Goal: Task Accomplishment & Management: Complete application form

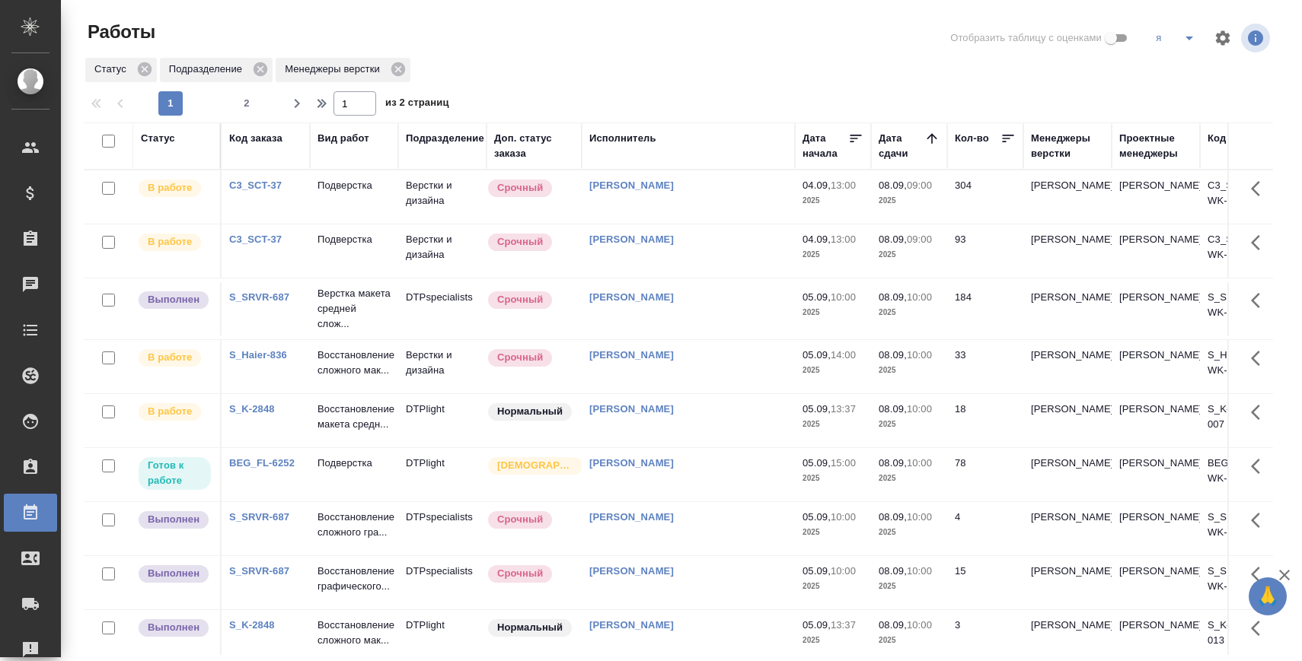
scroll to position [2, 0]
click at [358, 183] on p "Подверстка" at bounding box center [353, 183] width 73 height 15
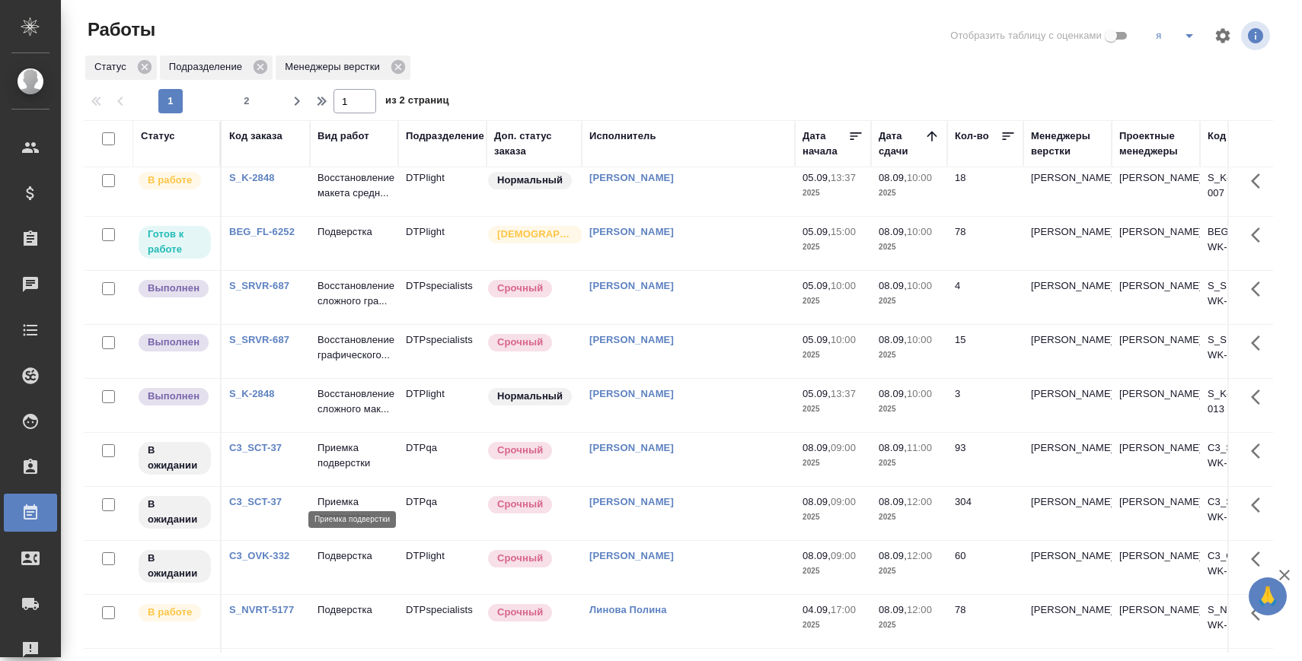
scroll to position [239, 0]
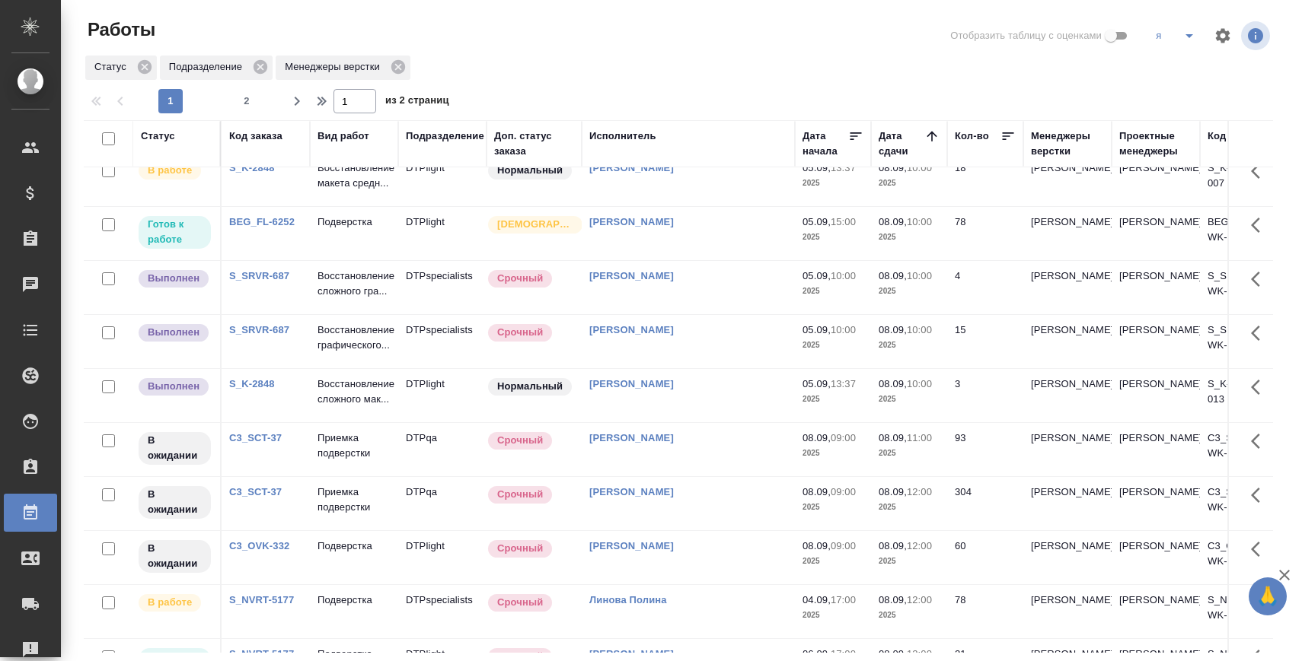
click at [335, 476] on td "Приемка подверстки" at bounding box center [354, 449] width 88 height 53
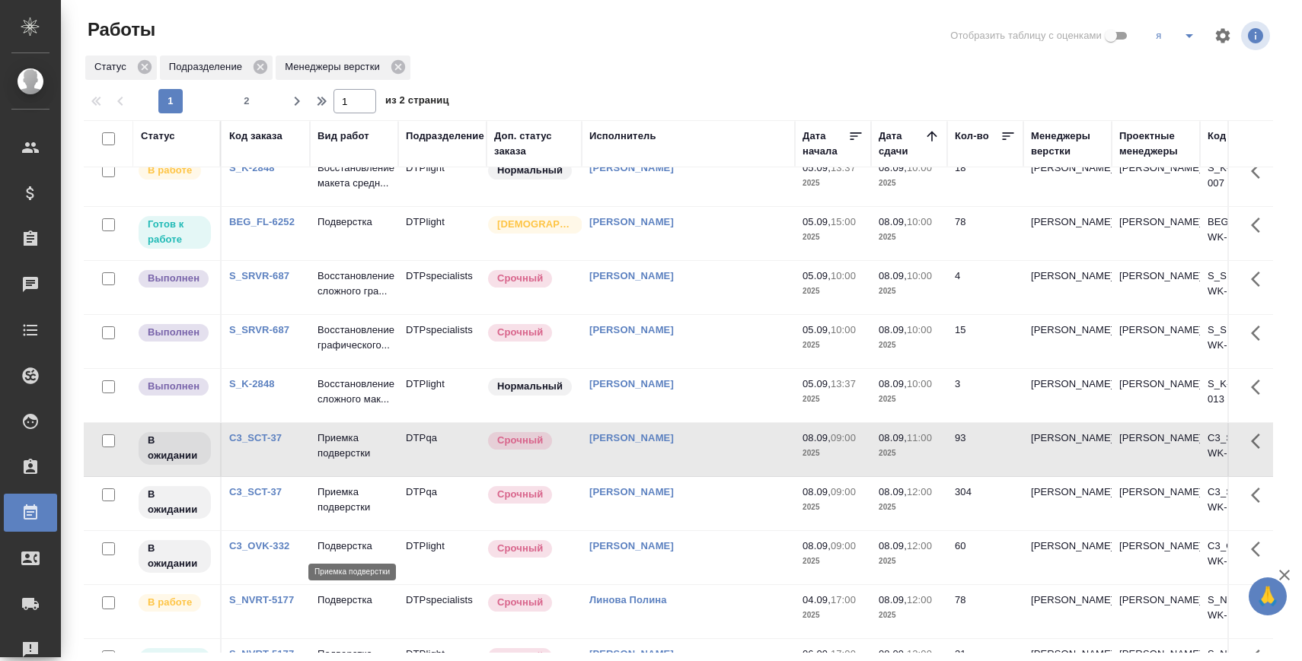
click at [330, 515] on p "Приемка подверстки" at bounding box center [353, 500] width 73 height 30
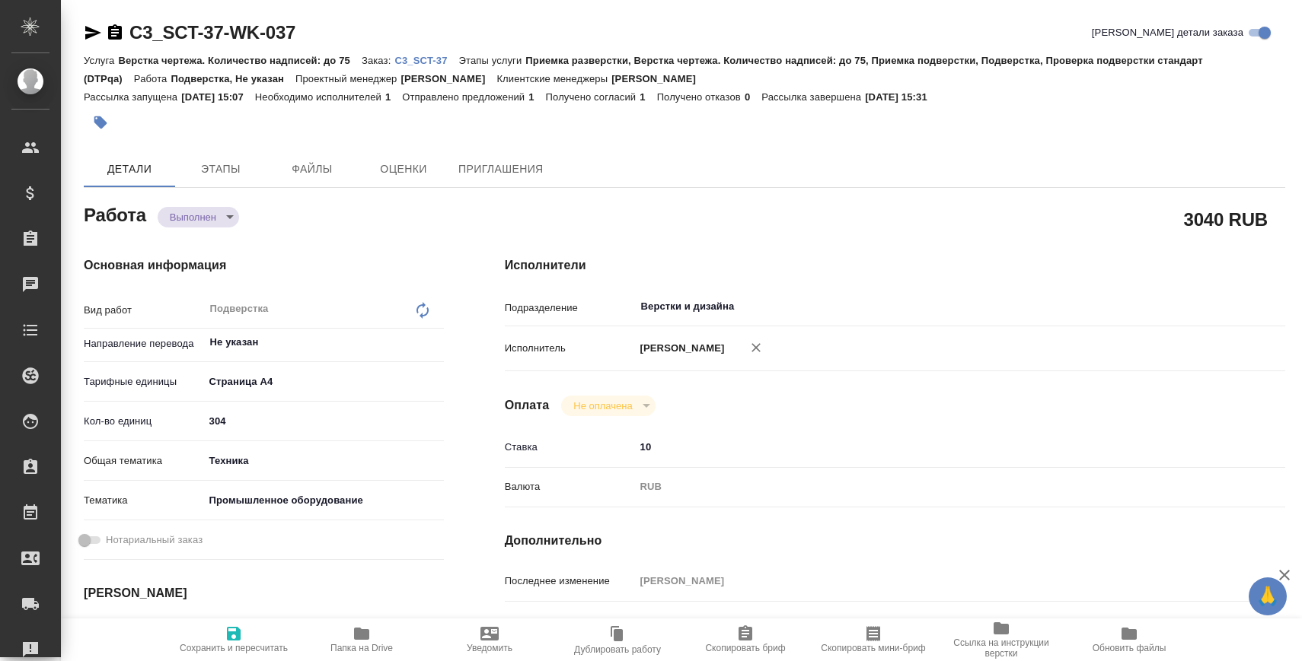
type textarea "x"
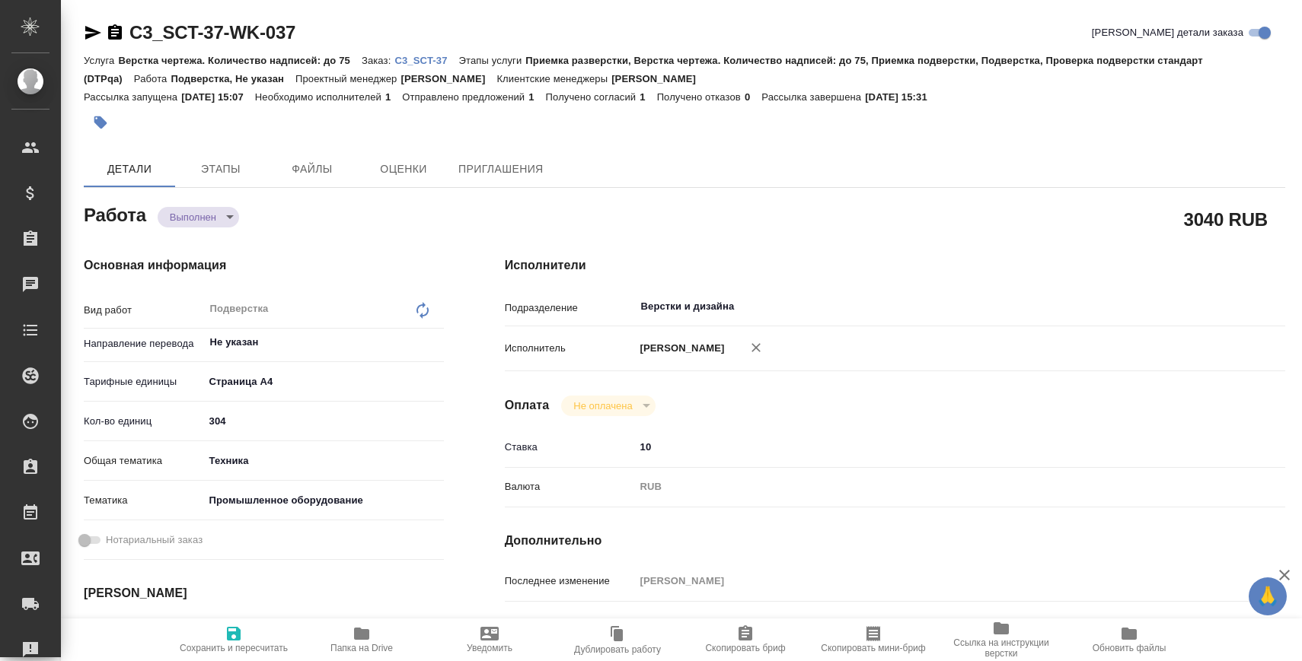
type textarea "x"
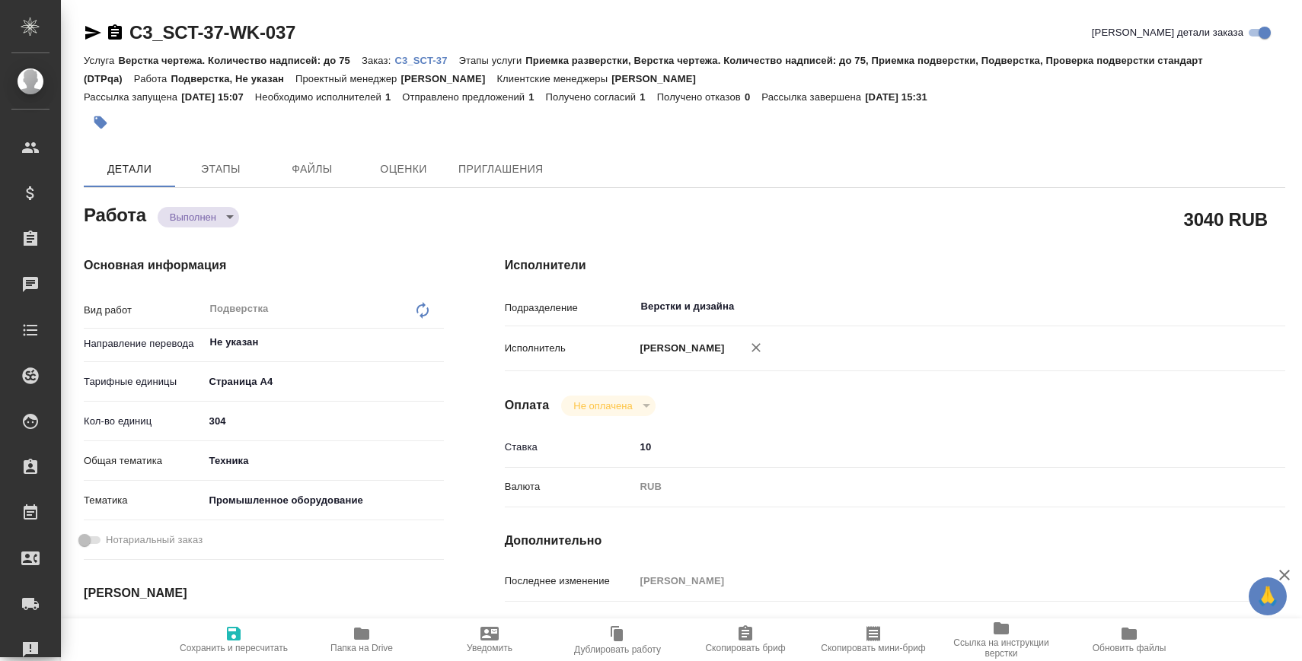
type textarea "x"
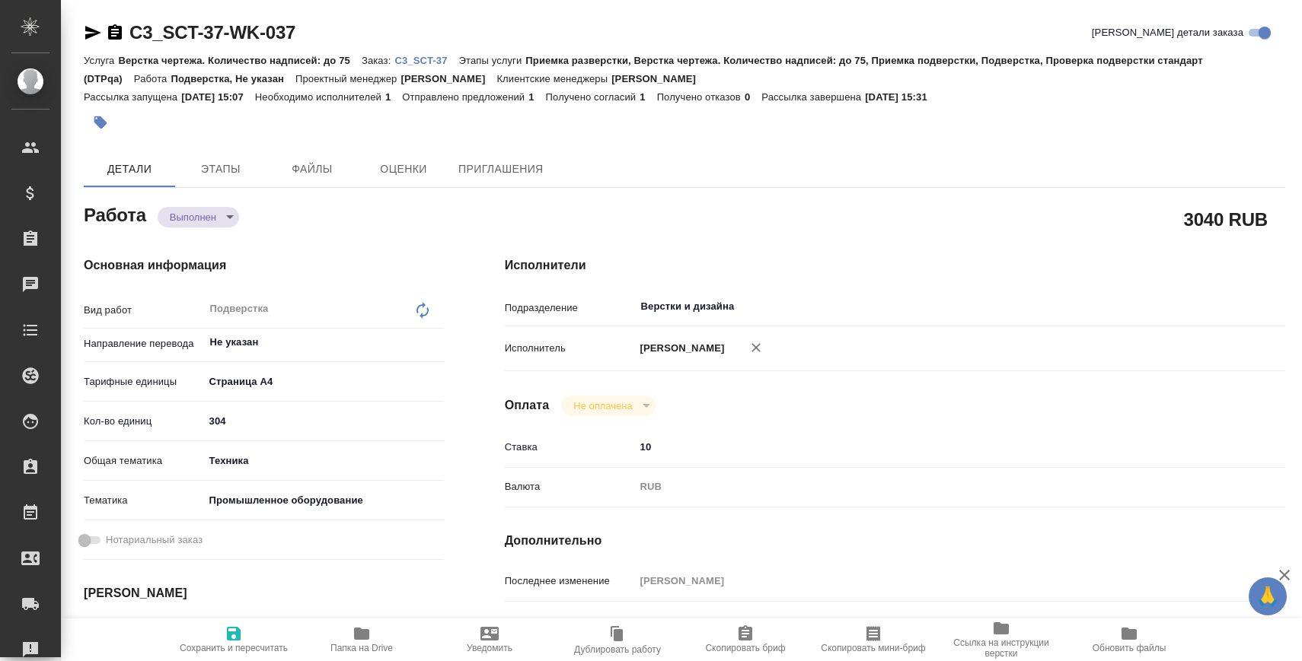
type textarea "x"
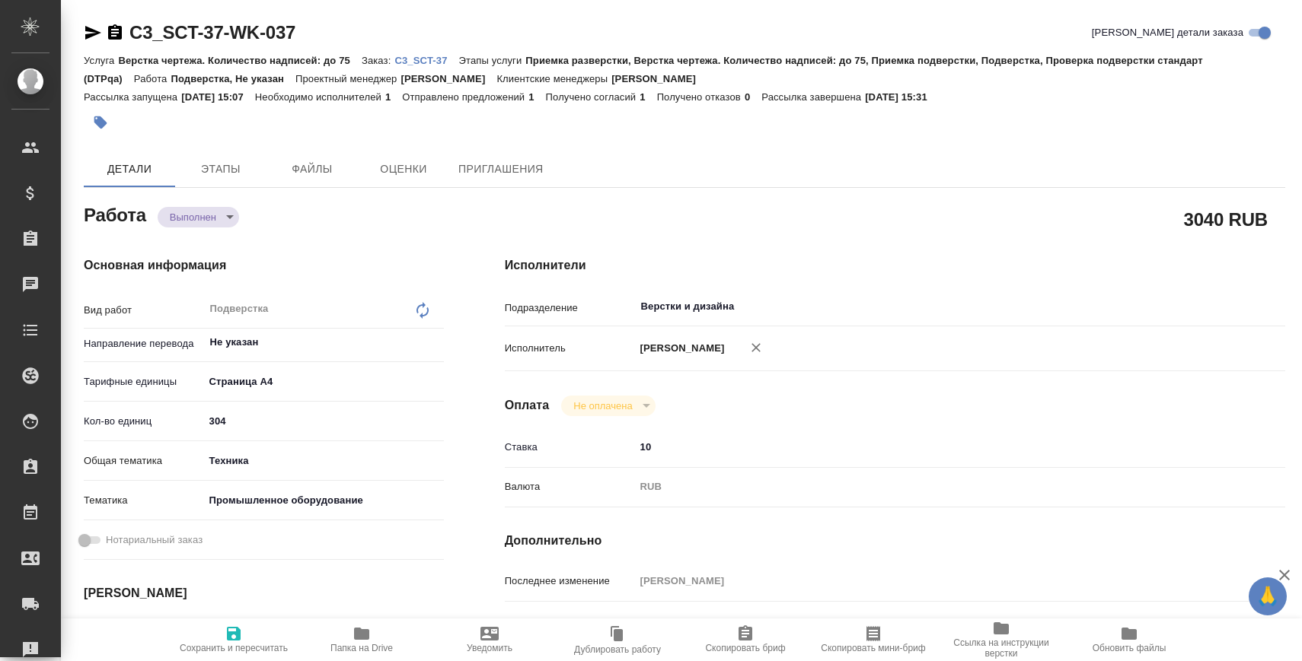
click at [363, 636] on icon "button" at bounding box center [361, 634] width 15 height 12
type textarea "x"
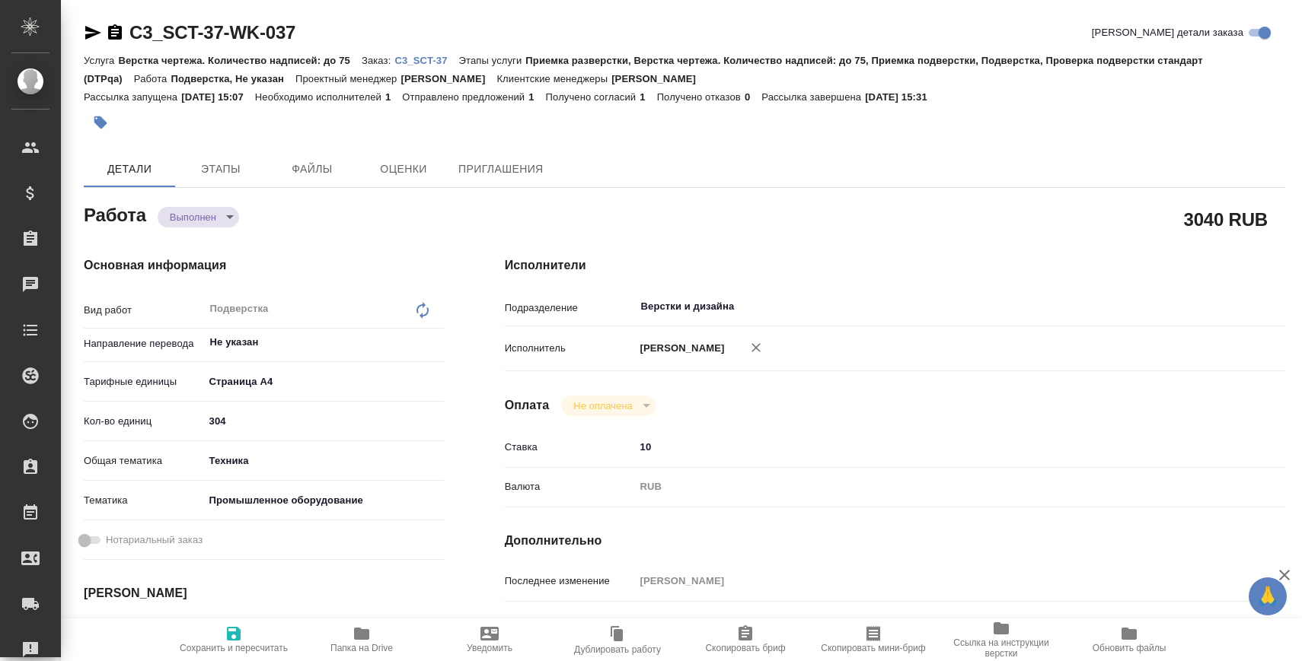
type textarea "x"
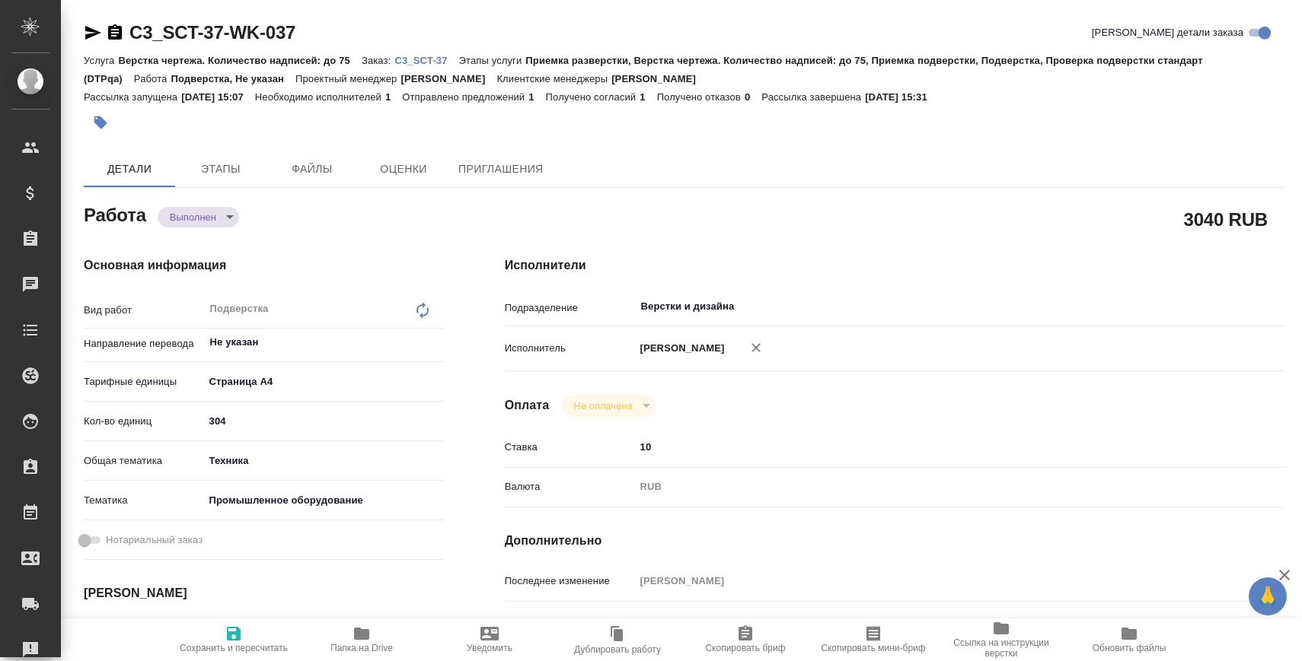
type textarea "x"
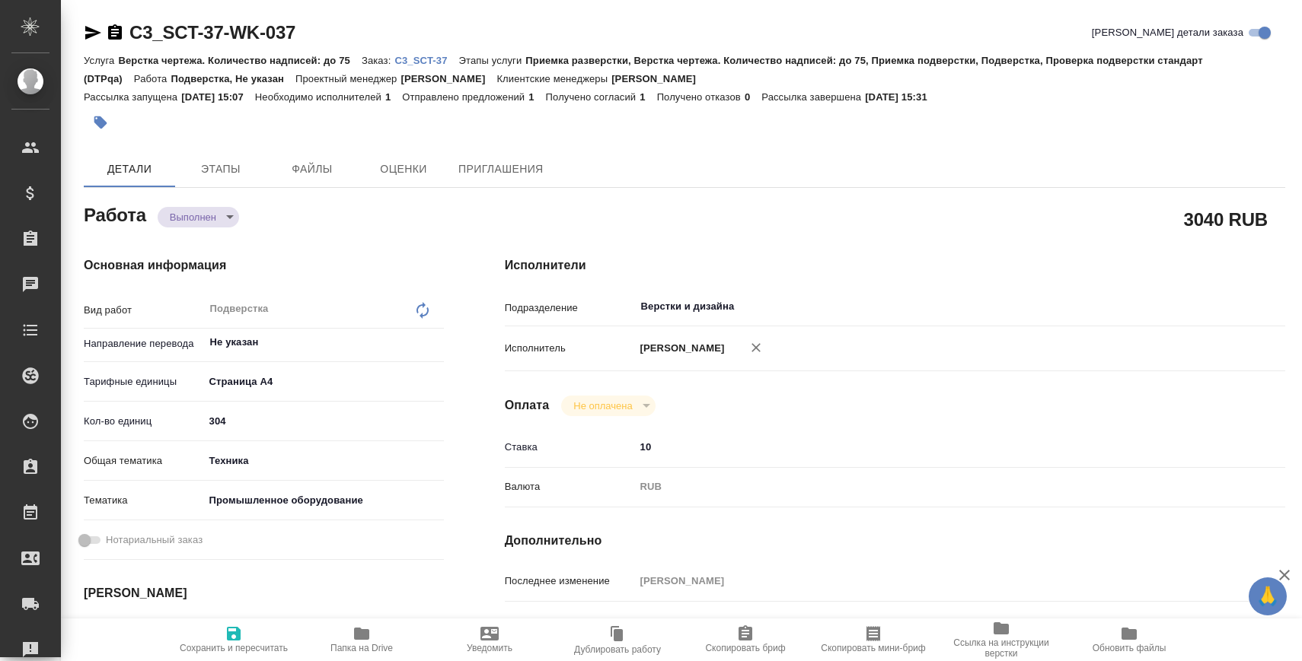
type textarea "x"
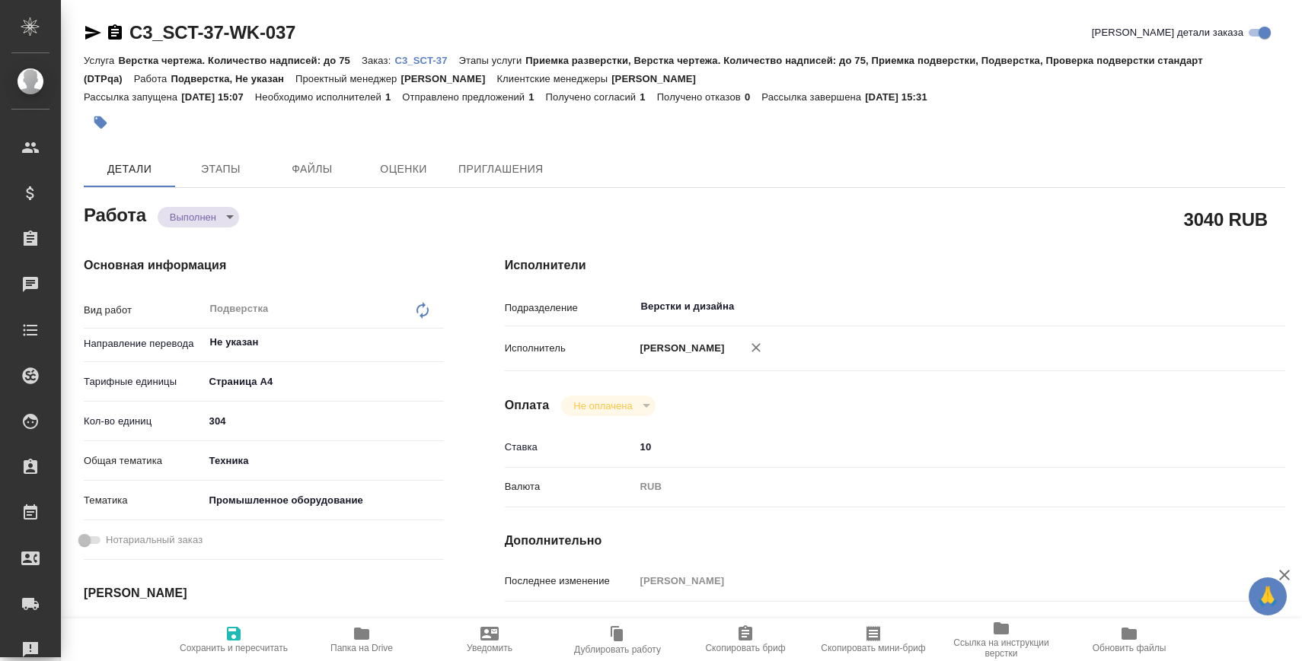
type textarea "x"
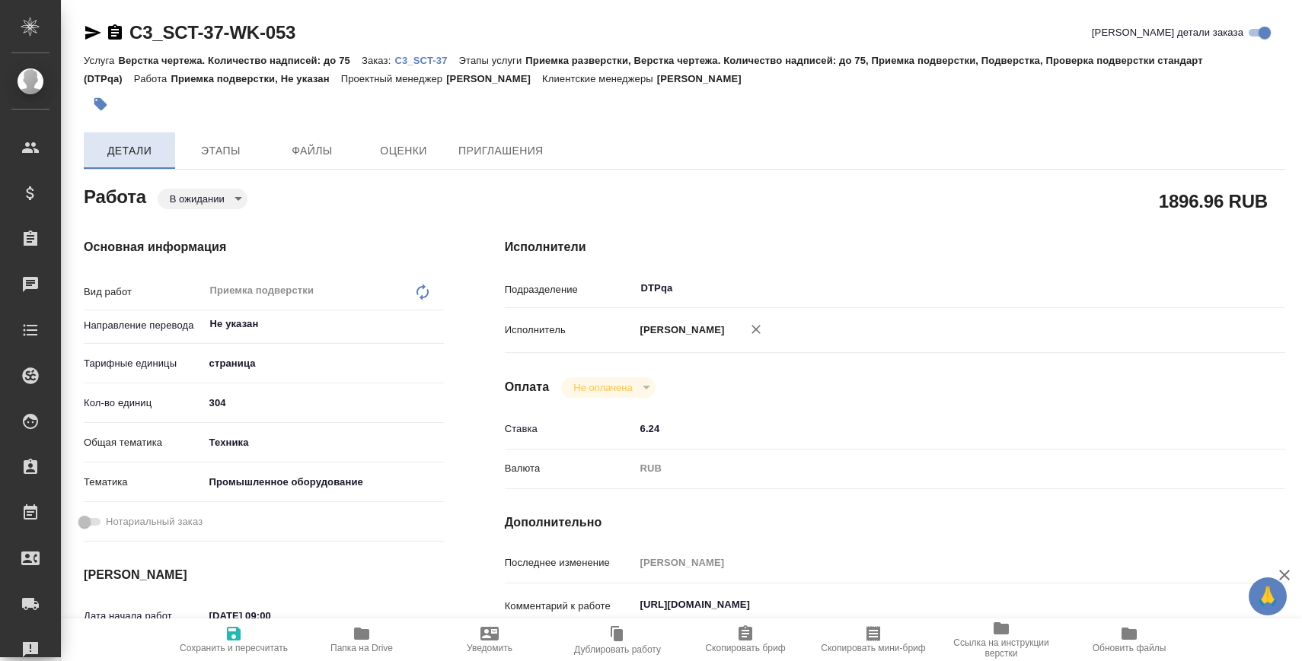
type textarea "x"
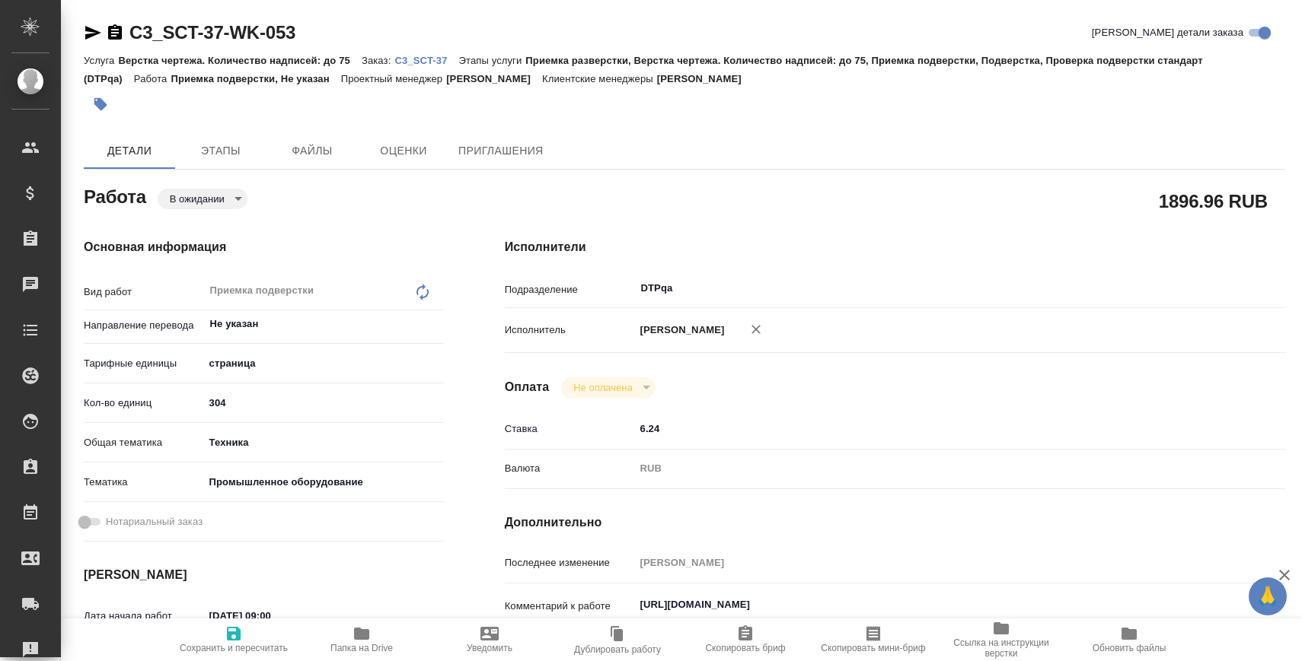
type textarea "x"
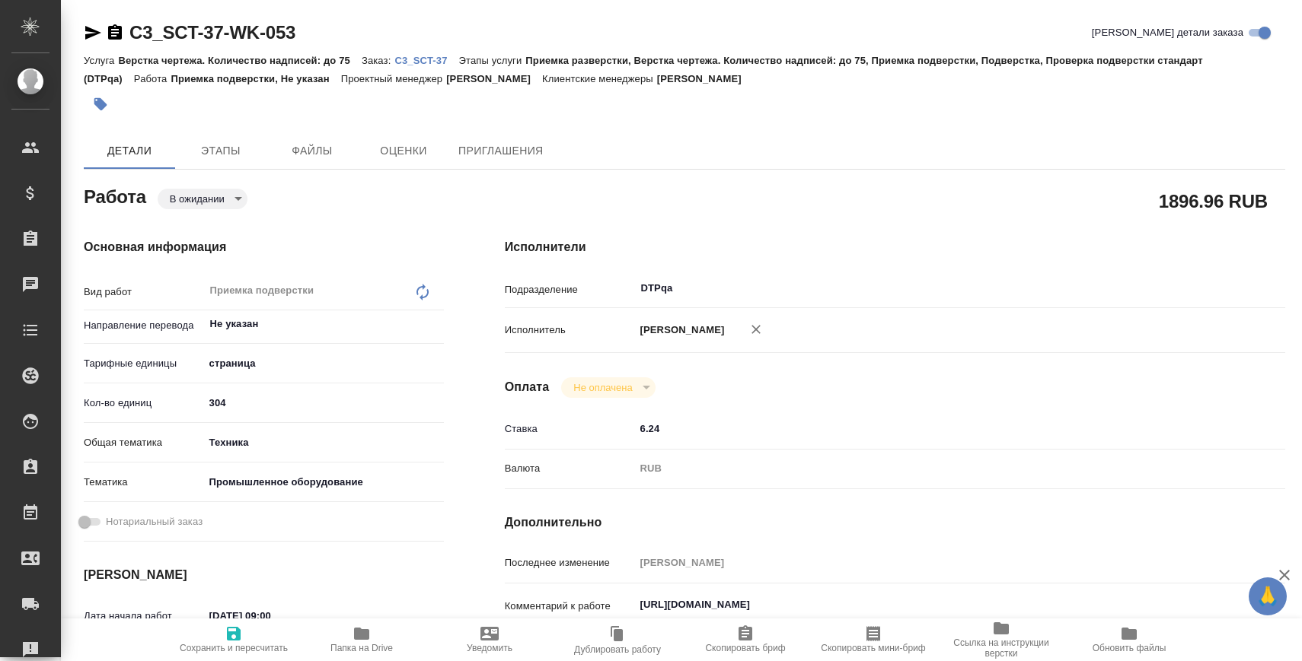
click at [186, 213] on div "Основная информация Вид работ Приемка подверстки x ​ Направление перевода Не ук…" at bounding box center [263, 533] width 421 height 650
type textarea "x"
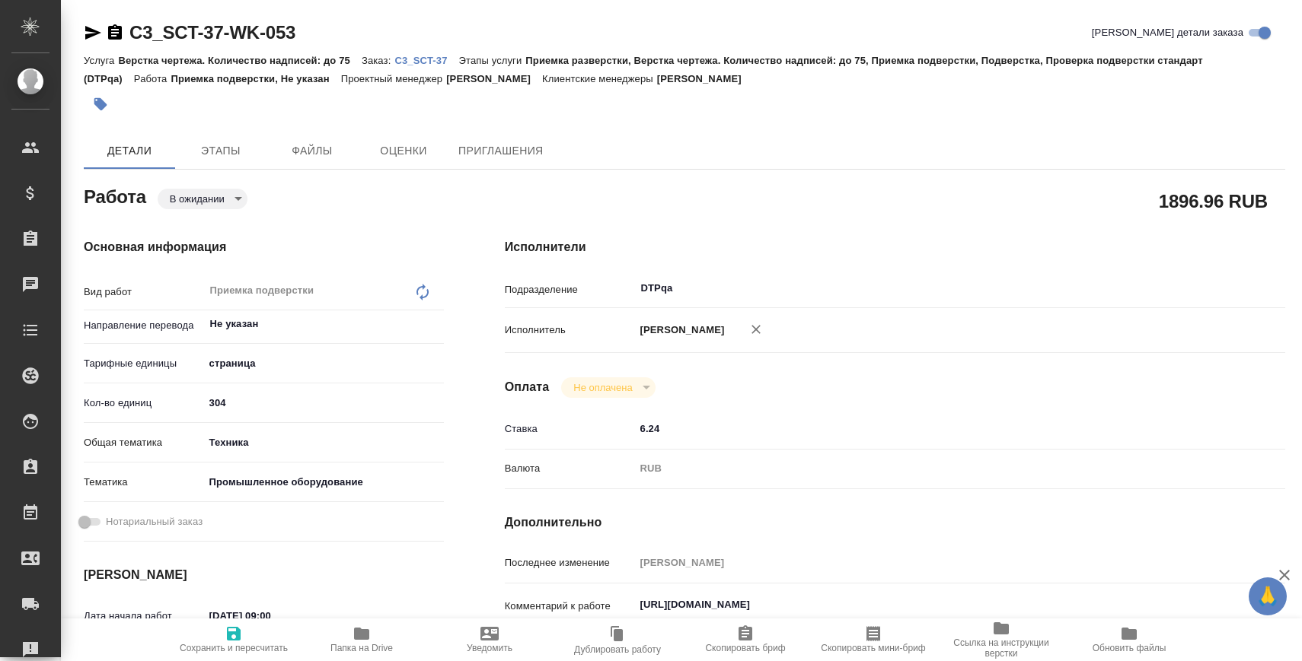
type textarea "x"
click at [198, 200] on body "🙏 .cls-1 fill:#fff; AWATERA Zaborova Aleksandra Клиенты Спецификации Заказы Чат…" at bounding box center [651, 392] width 1302 height 784
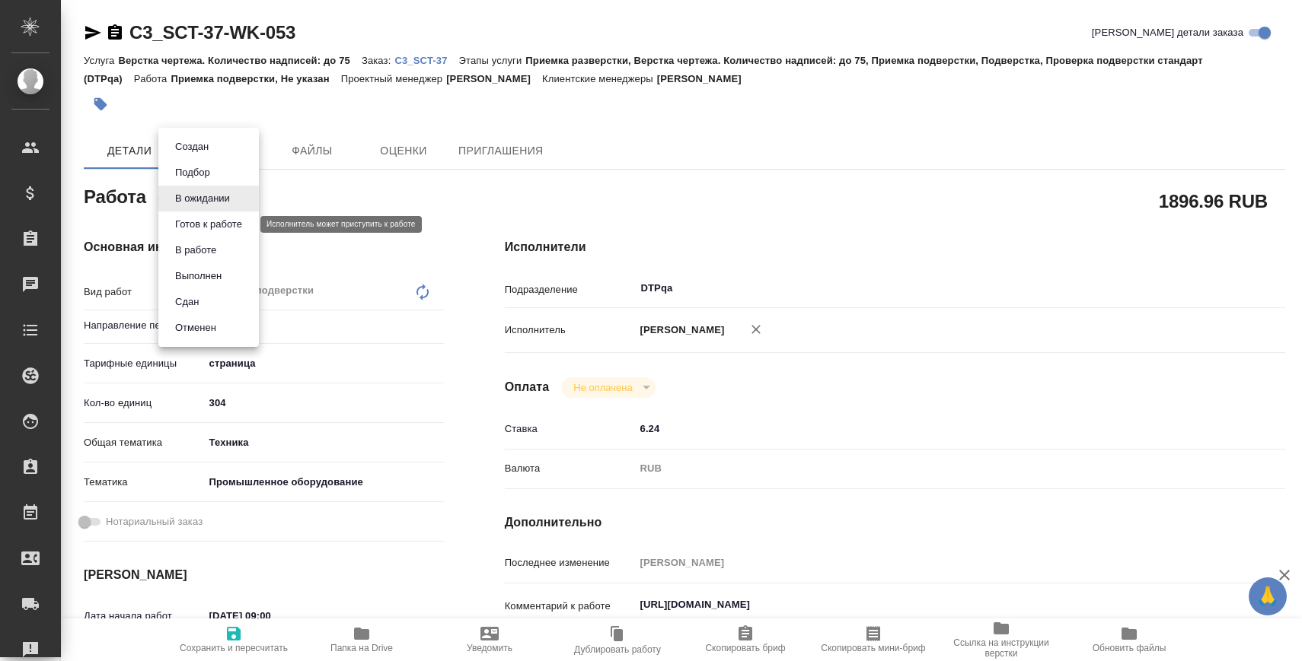
type textarea "x"
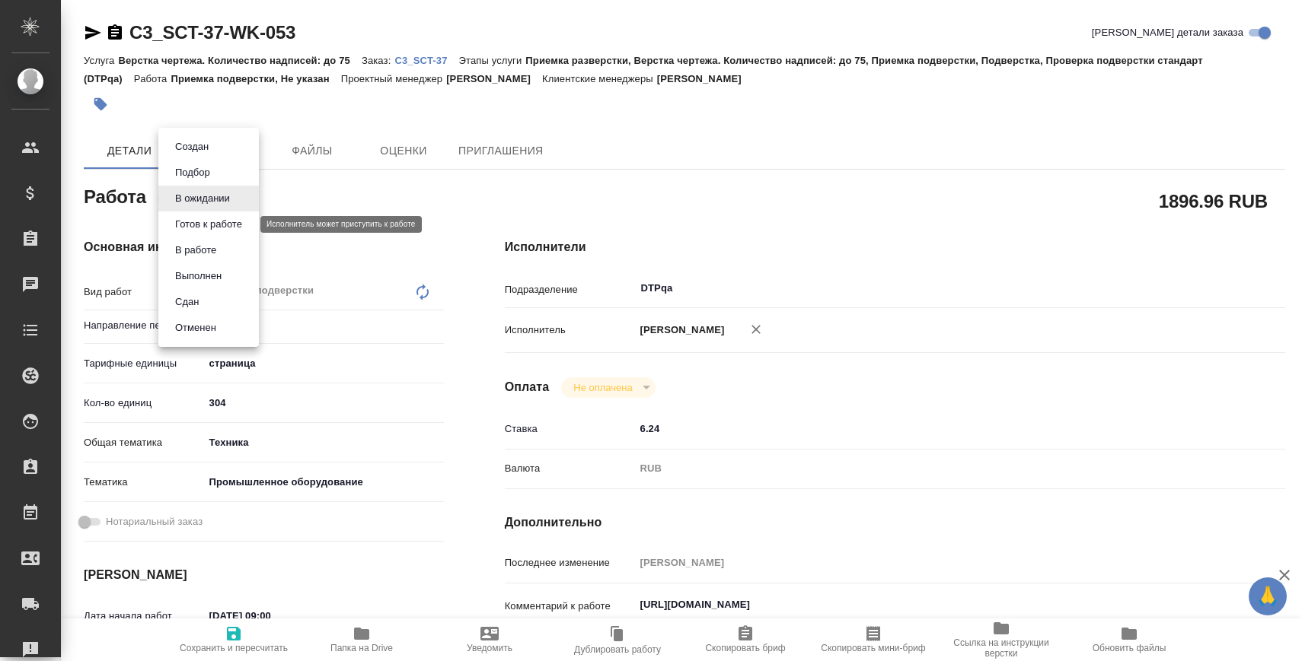
click at [198, 225] on button "Готов к работе" at bounding box center [208, 224] width 76 height 17
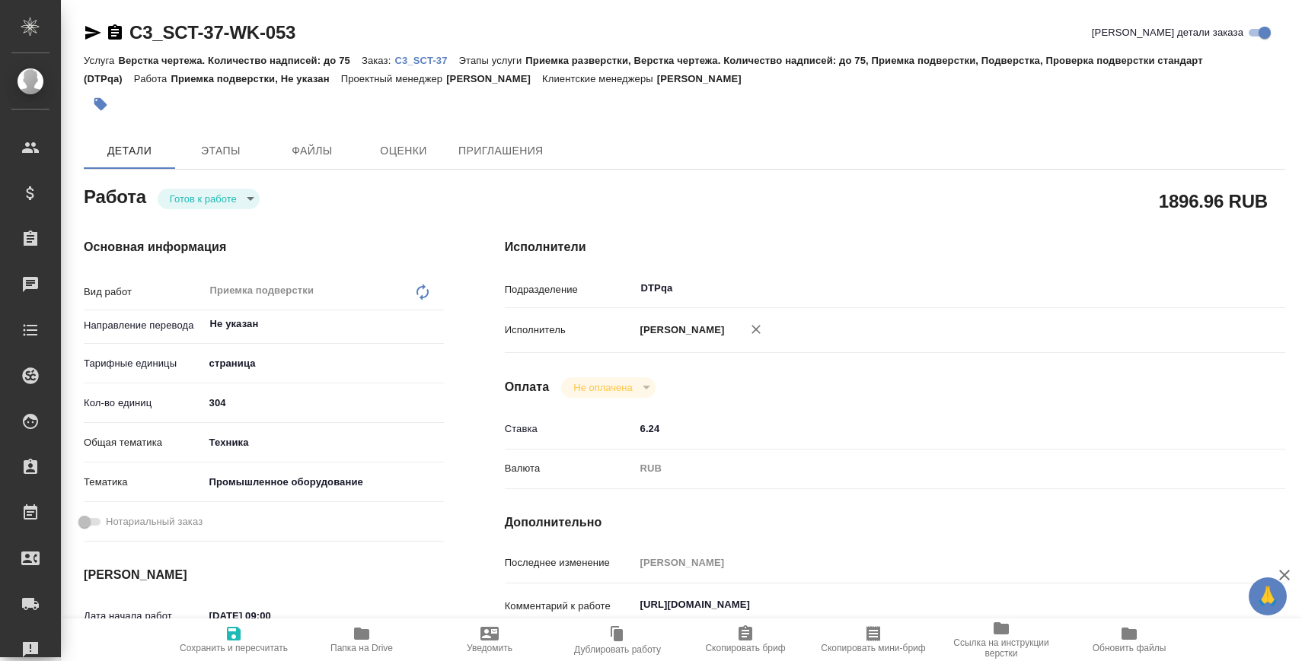
type textarea "x"
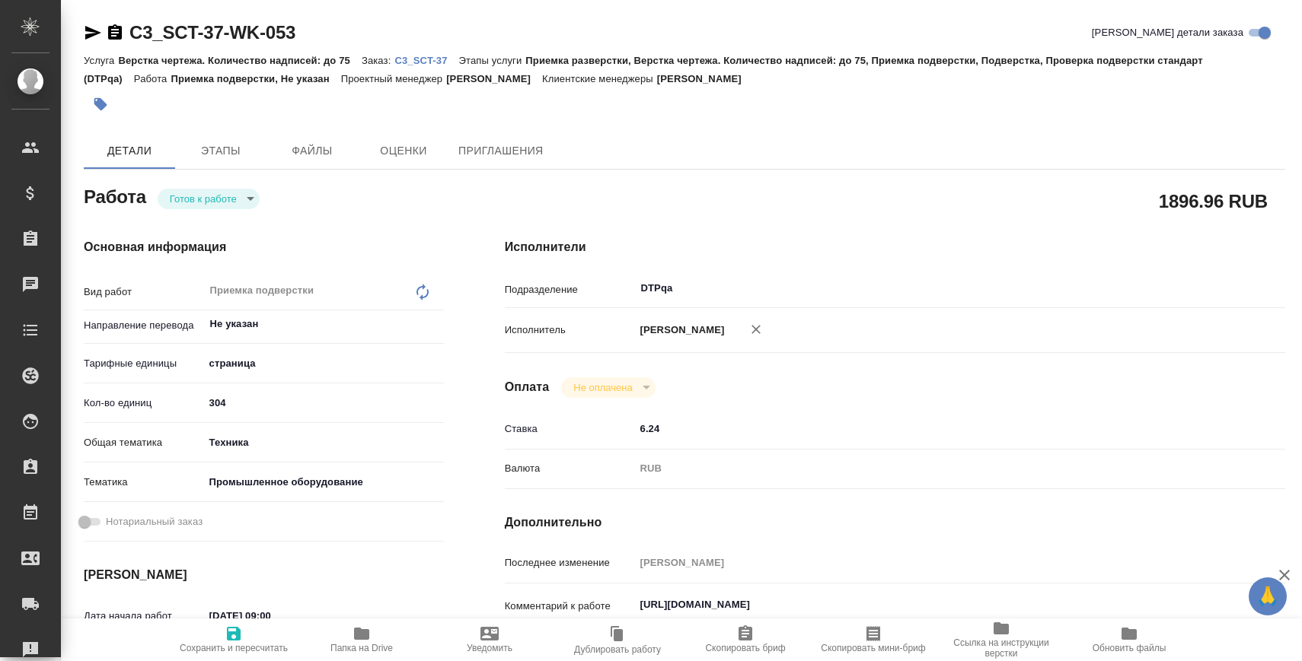
type textarea "x"
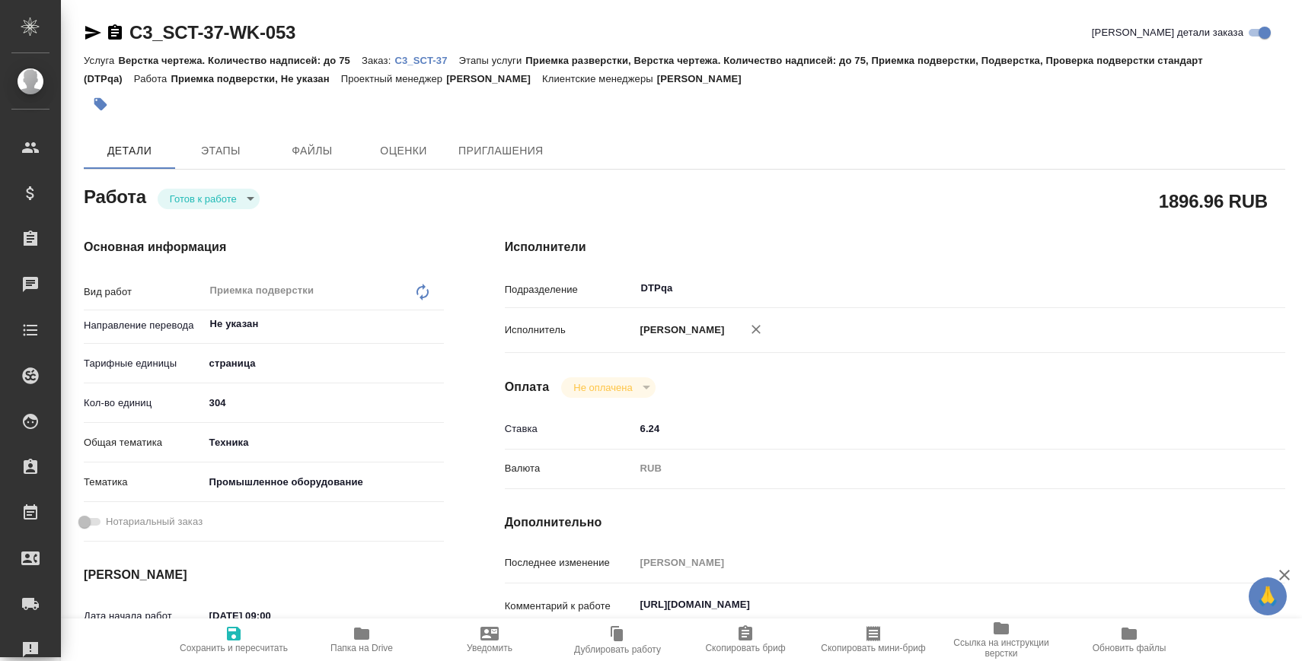
type textarea "x"
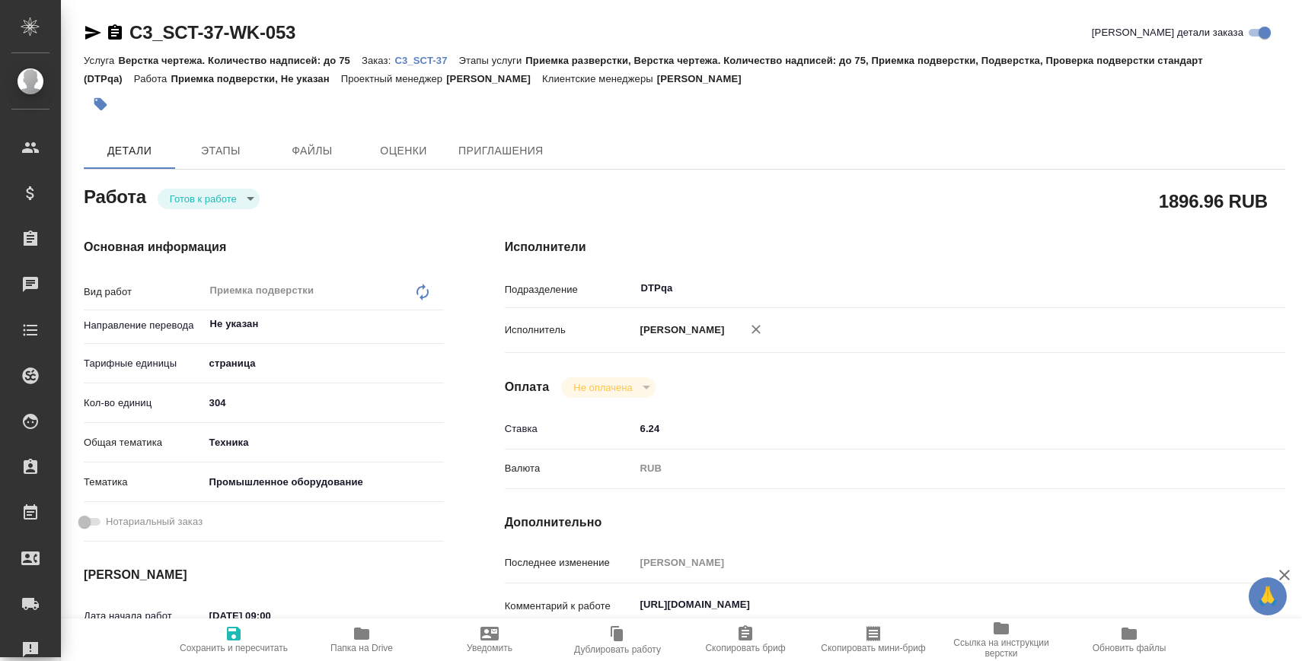
type textarea "x"
